Goal: Book appointment/travel/reservation

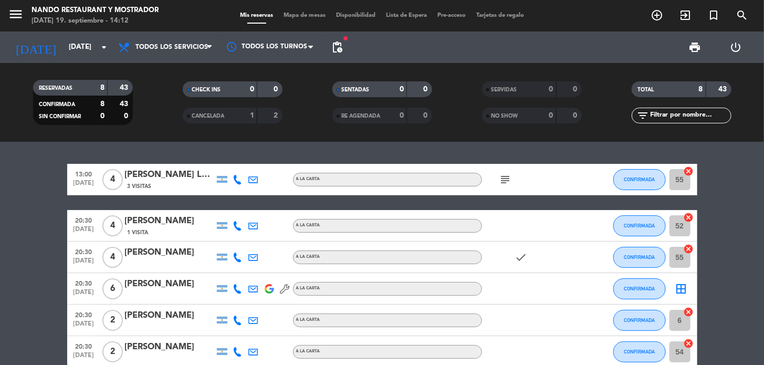
scroll to position [53, 0]
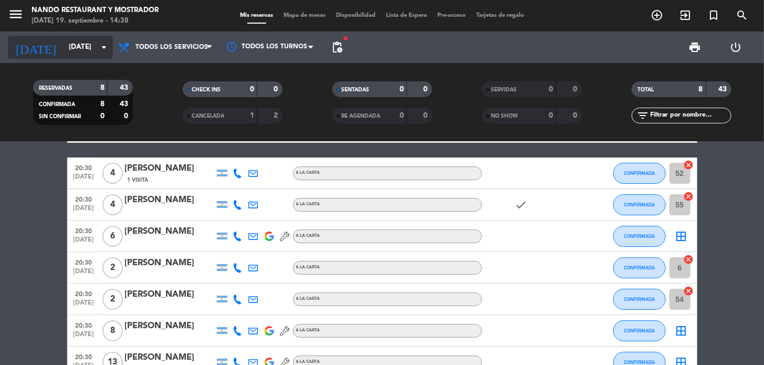
click at [84, 51] on input "[DATE]" at bounding box center [110, 47] width 93 height 19
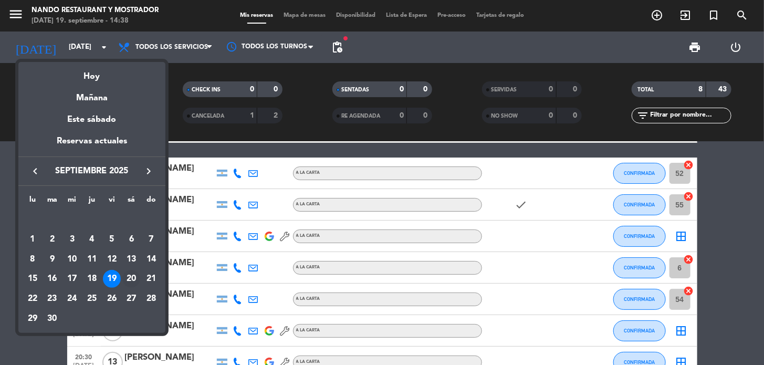
click at [132, 279] on div "20" at bounding box center [131, 279] width 18 height 18
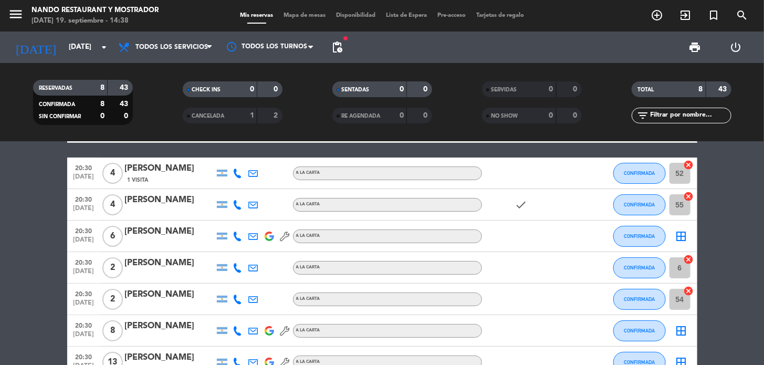
type input "[DATE]"
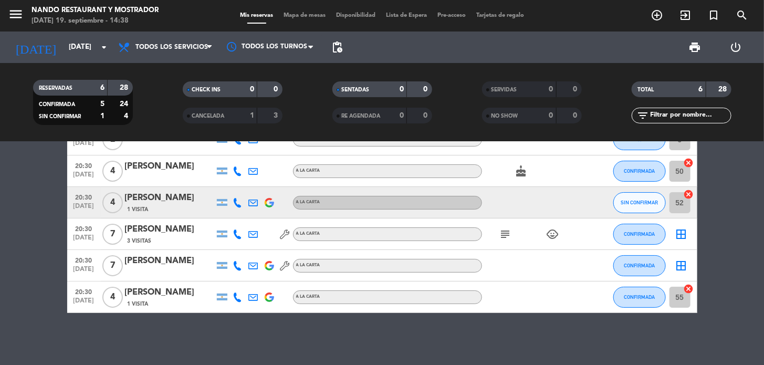
scroll to position [0, 0]
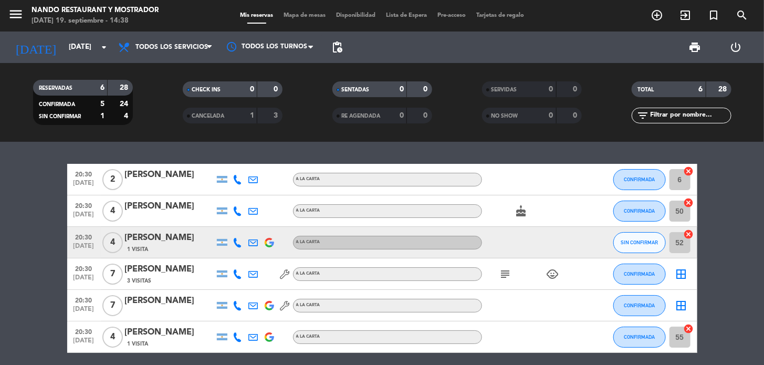
click at [156, 249] on div "1 Visita" at bounding box center [169, 249] width 89 height 9
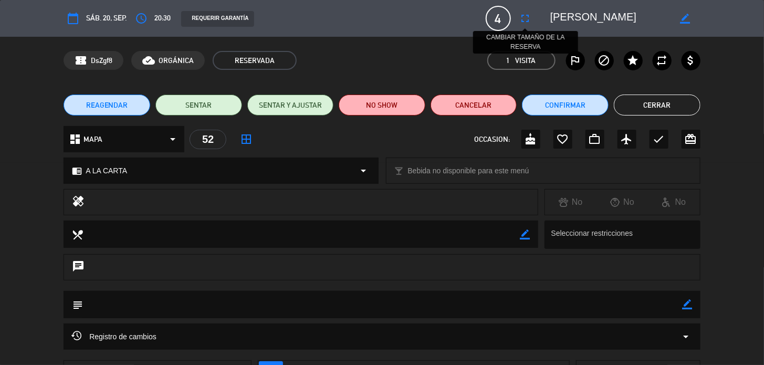
click at [523, 19] on icon "fullscreen" at bounding box center [525, 18] width 13 height 13
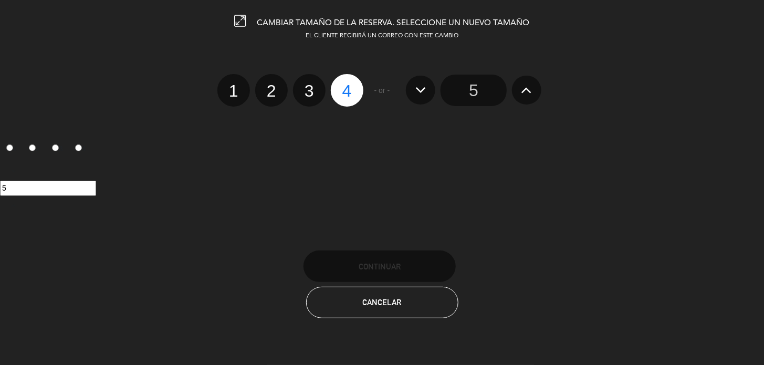
click at [497, 91] on input "5" at bounding box center [474, 91] width 66 height 32
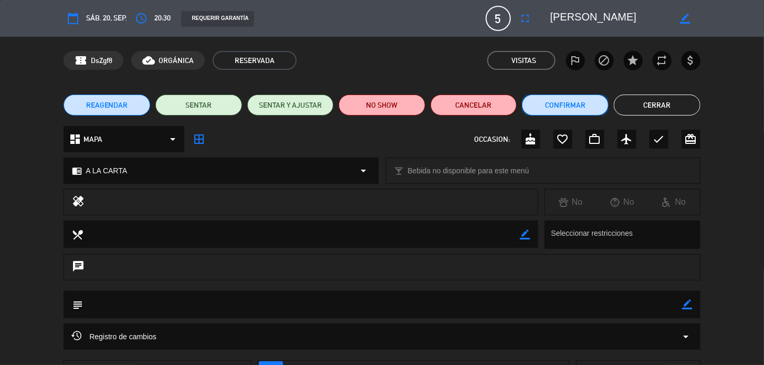
click at [582, 102] on button "Confirmar" at bounding box center [565, 105] width 87 height 21
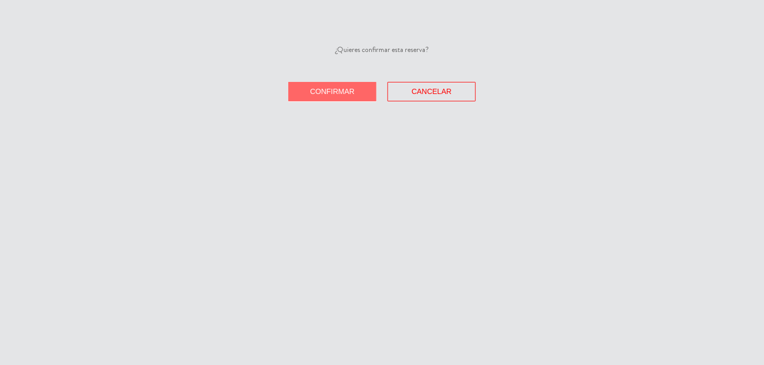
click at [338, 98] on button "Confirmar" at bounding box center [332, 91] width 88 height 19
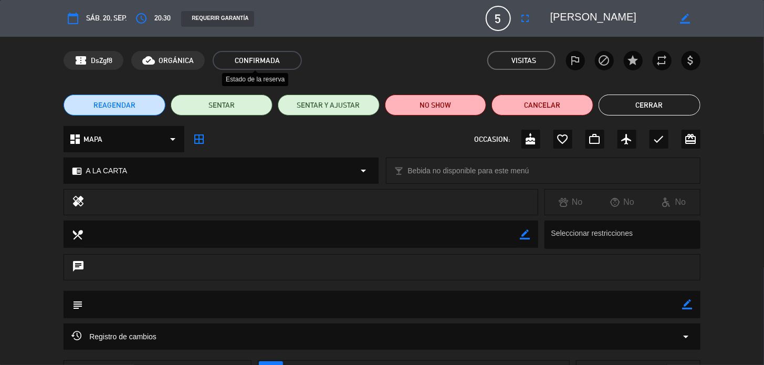
click at [247, 54] on span "CONFIRMADA" at bounding box center [257, 60] width 89 height 19
click at [248, 65] on span "CONFIRMADA" at bounding box center [257, 60] width 89 height 19
